Goal: Information Seeking & Learning: Learn about a topic

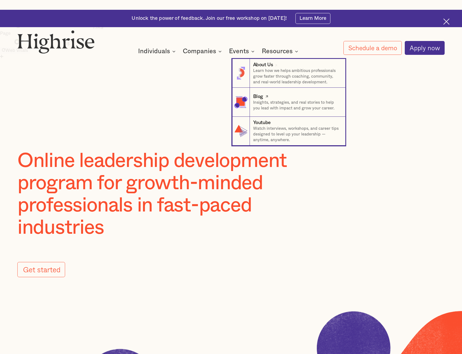
click at [275, 100] on div "Blog" at bounding box center [296, 96] width 87 height 7
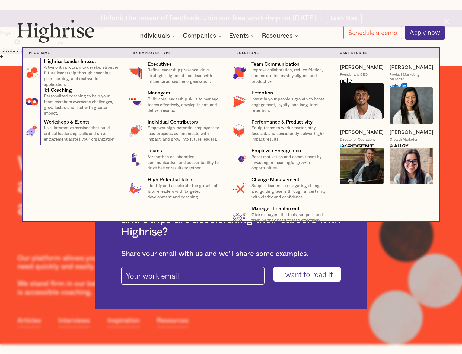
click at [357, 91] on img at bounding box center [362, 101] width 44 height 36
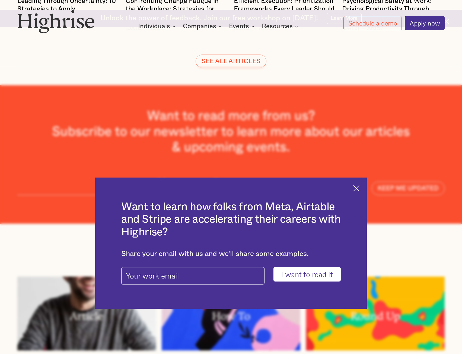
scroll to position [1600, 0]
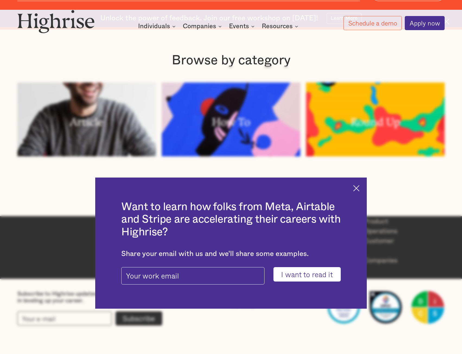
click at [360, 185] on img at bounding box center [357, 188] width 6 height 6
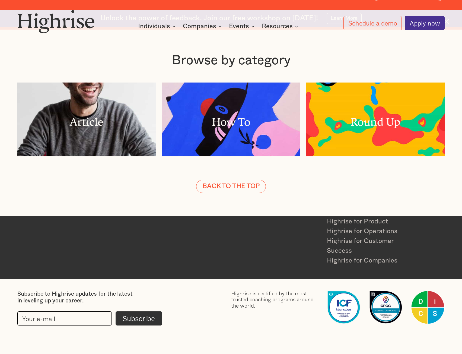
click at [248, 200] on link "About Us" at bounding box center [275, 203] width 89 height 10
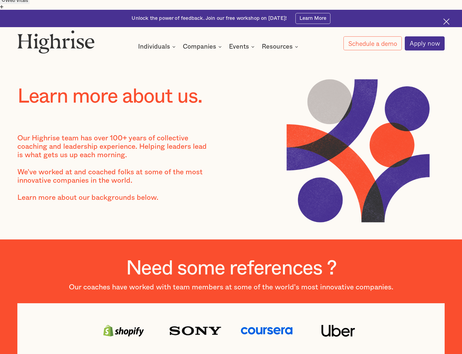
scroll to position [54, 0]
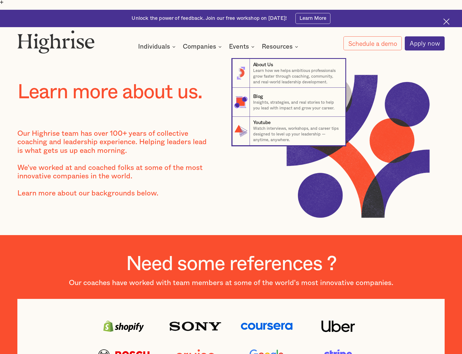
drag, startPoint x: 278, startPoint y: 49, endPoint x: 278, endPoint y: 59, distance: 9.8
click at [278, 59] on nav "8 About Us Learn how we helps ambitious professionals grow faster through coach…" at bounding box center [231, 96] width 326 height 98
click at [216, 48] on nav "8 About Us Learn how we helps ambitious professionals grow faster through coach…" at bounding box center [231, 96] width 326 height 98
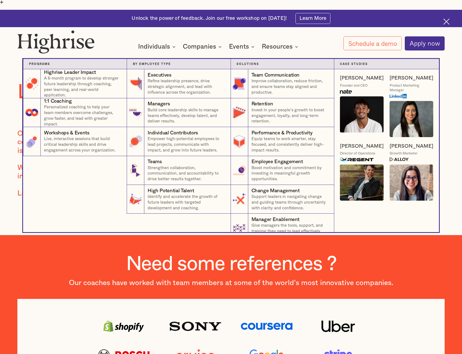
click at [209, 46] on div "Companies" at bounding box center [199, 46] width 33 height 7
click at [208, 44] on div "Companies" at bounding box center [199, 46] width 33 height 7
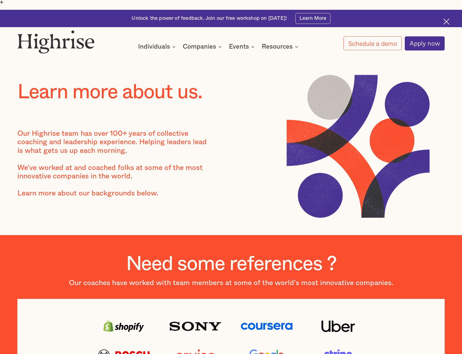
click at [208, 45] on div "Companies" at bounding box center [199, 46] width 33 height 7
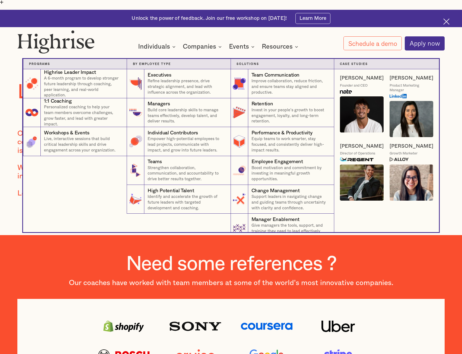
click at [211, 48] on nav "Programs 4 Highrise Leader Impact Program A 6-month program to develop stronger…" at bounding box center [231, 139] width 326 height 185
click at [210, 51] on nav "Programs 4 Highrise Leader Impact Program A 6-month program to develop stronger…" at bounding box center [231, 139] width 326 height 185
click at [219, 54] on nav "Programs 4 Highrise Leader Impact Program A 6-month program to develop stronger…" at bounding box center [231, 139] width 326 height 185
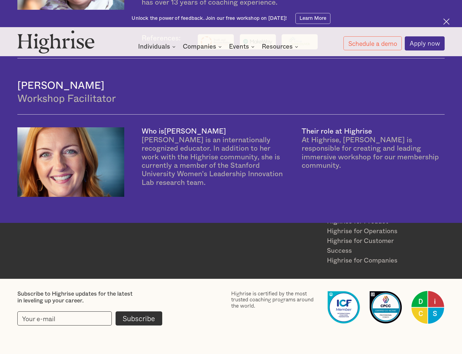
scroll to position [0, 0]
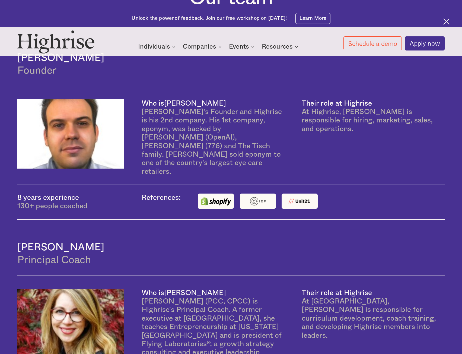
scroll to position [353, 0]
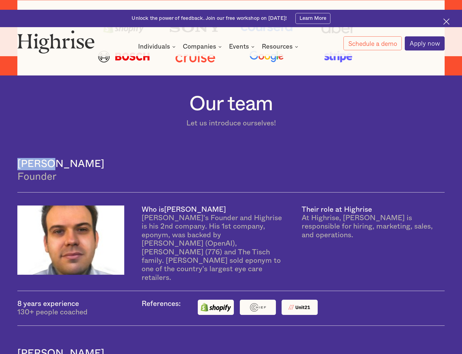
drag, startPoint x: 53, startPoint y: 114, endPoint x: 19, endPoint y: 112, distance: 34.5
click at [19, 158] on h4 "[PERSON_NAME]" at bounding box center [231, 164] width 428 height 12
copy h4 "[PERSON_NAME]"
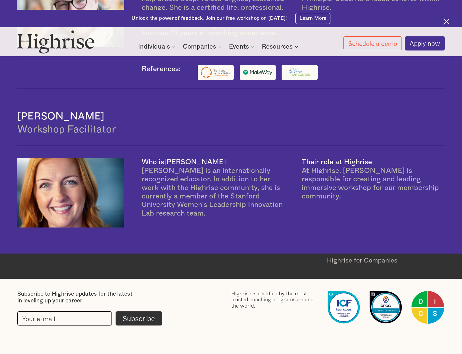
scroll to position [1466, 0]
